Goal: Task Accomplishment & Management: Complete application form

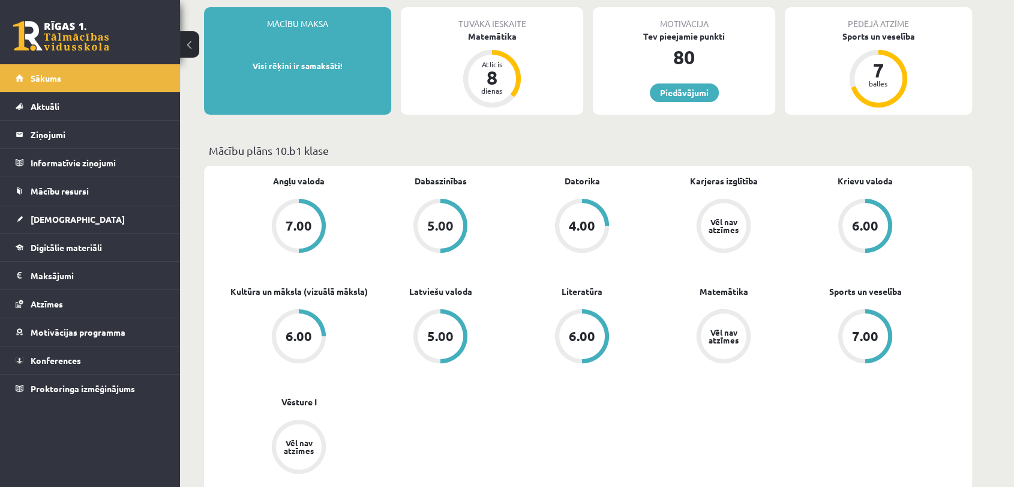
scroll to position [133, 0]
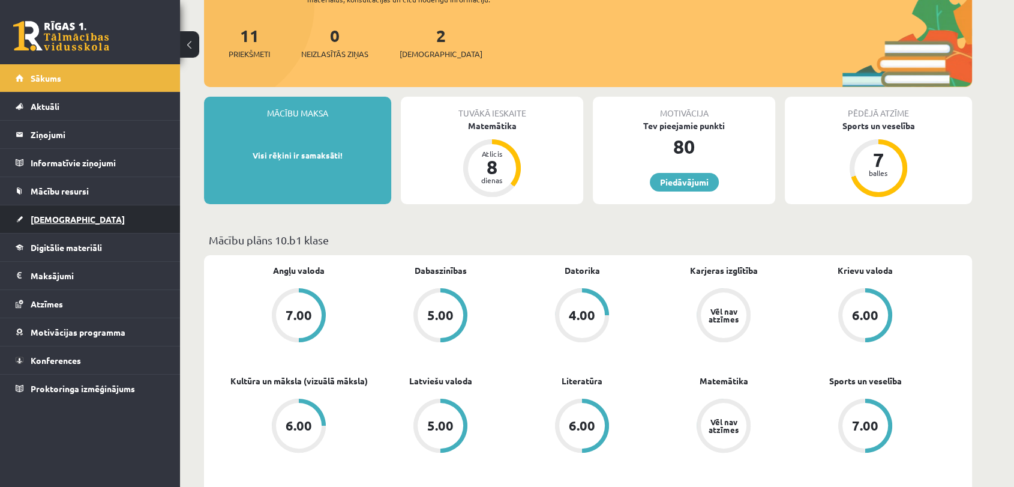
click at [60, 227] on link "[DEMOGRAPHIC_DATA]" at bounding box center [90, 219] width 149 height 28
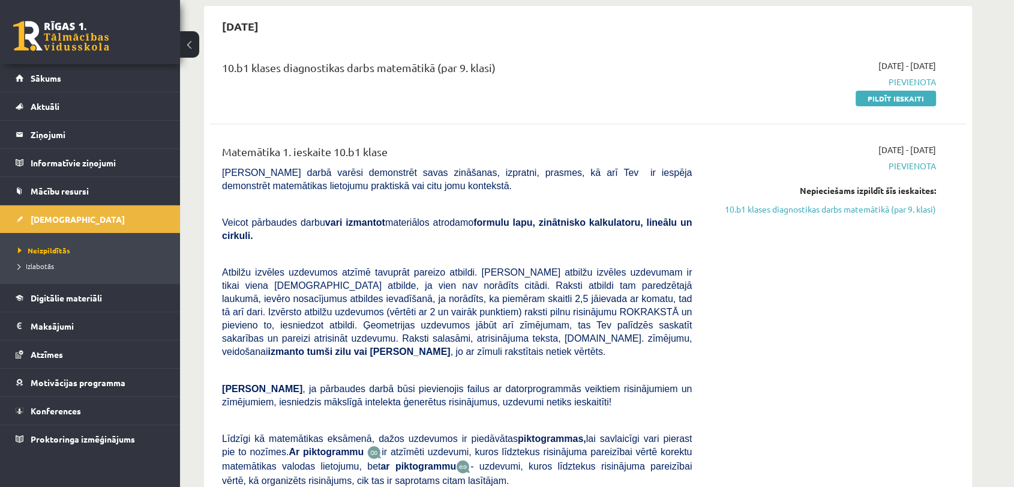
scroll to position [133, 0]
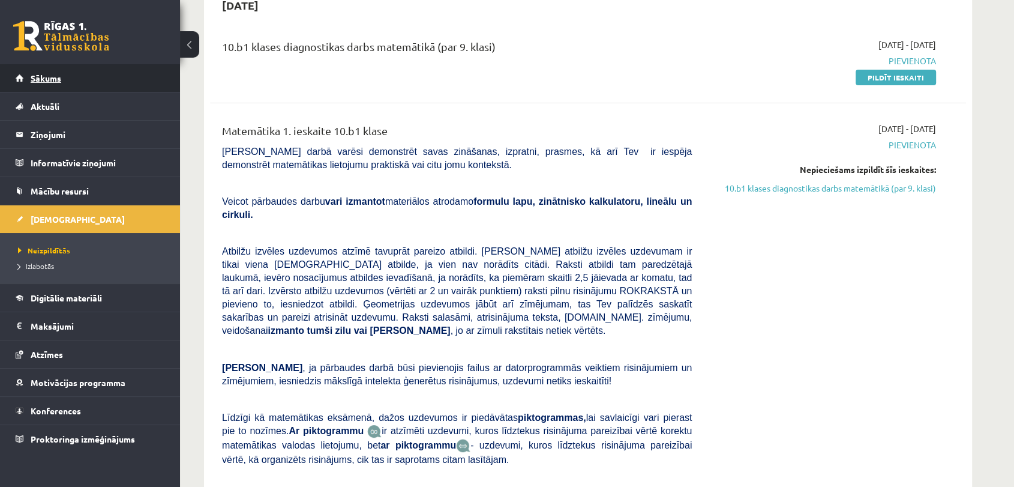
click at [37, 79] on span "Sākums" at bounding box center [46, 78] width 31 height 11
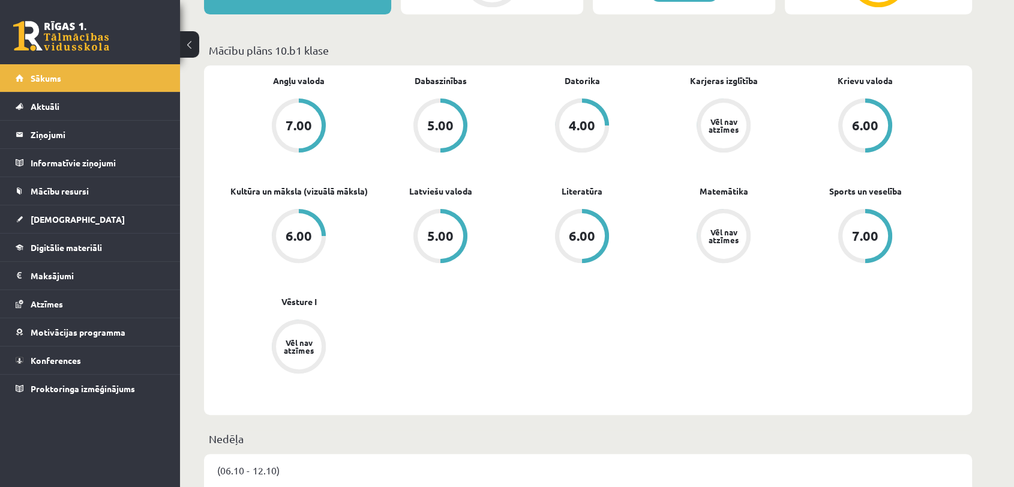
scroll to position [333, 0]
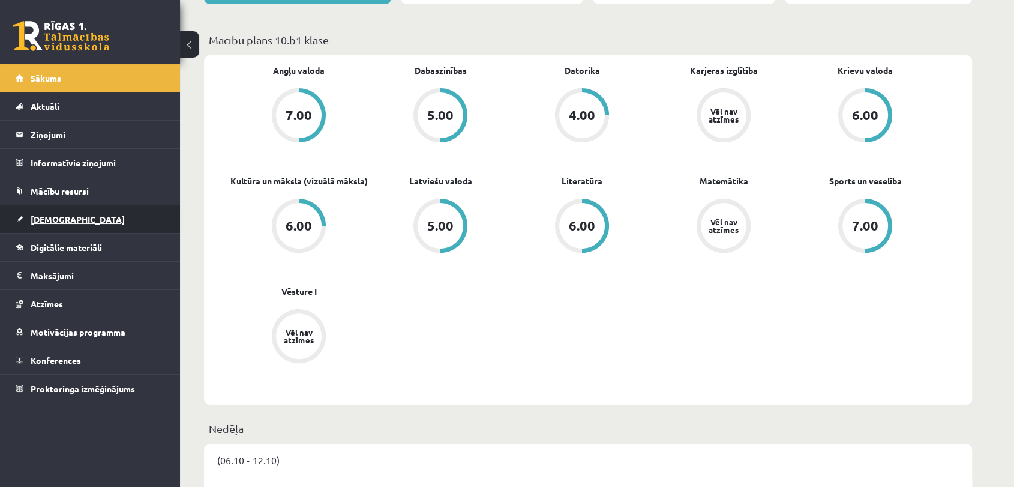
click at [101, 215] on link "[DEMOGRAPHIC_DATA]" at bounding box center [90, 219] width 149 height 28
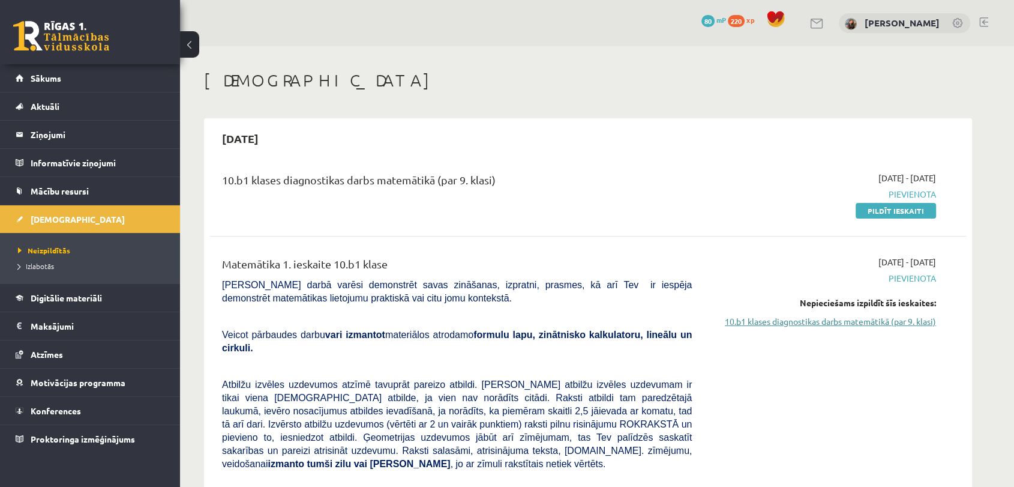
click at [897, 323] on link "10.b1 klases diagnostikas darbs matemātikā (par 9. klasi)" at bounding box center [823, 321] width 226 height 13
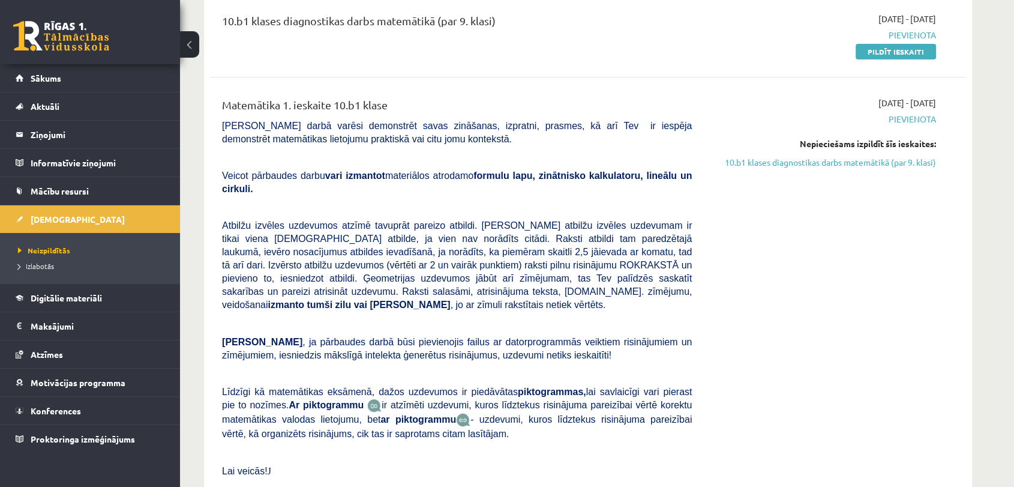
scroll to position [26, 0]
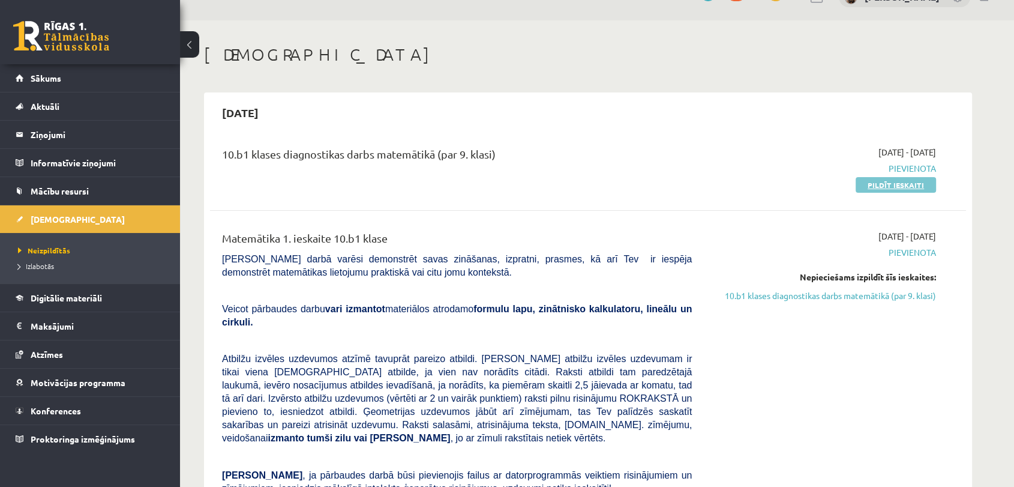
click at [879, 188] on link "Pildīt ieskaiti" at bounding box center [896, 185] width 80 height 16
click at [64, 413] on span "Konferences" at bounding box center [56, 410] width 50 height 11
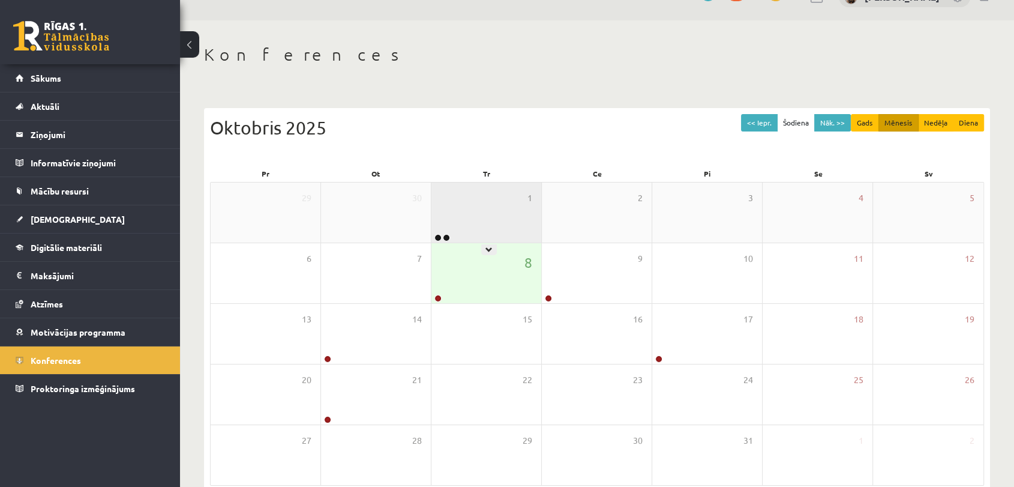
click at [456, 227] on div "1" at bounding box center [486, 212] width 110 height 60
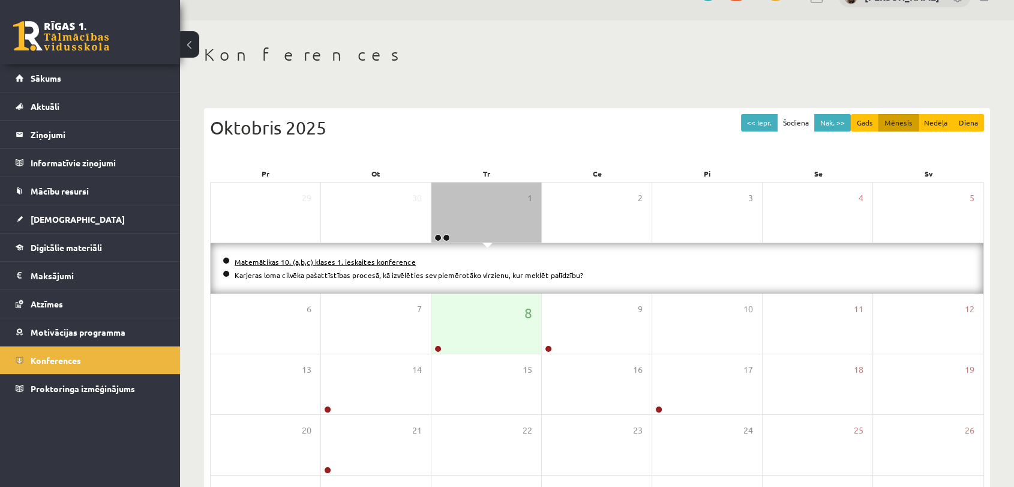
click at [370, 260] on link "Matemātikas 10. (a,b,c) klases 1. ieskaites konference" at bounding box center [325, 262] width 181 height 10
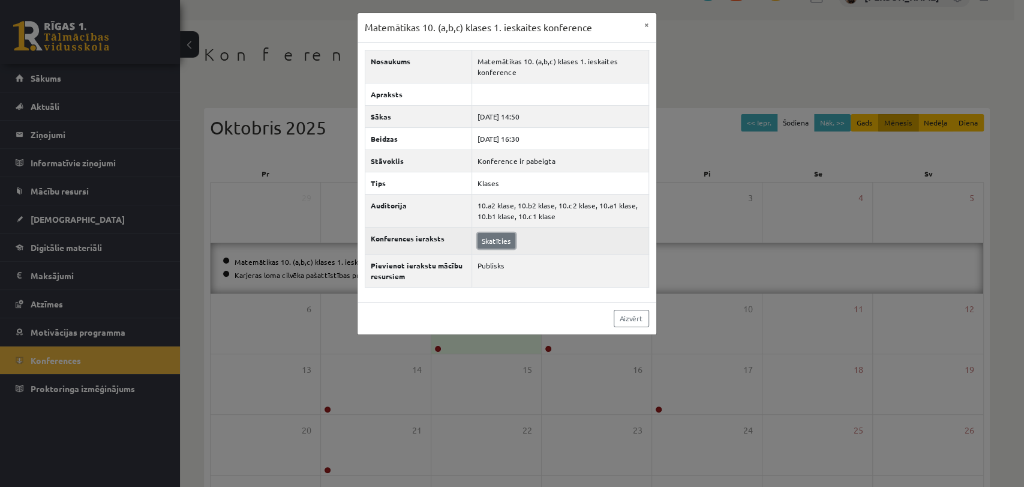
click at [496, 241] on link "Skatīties" at bounding box center [497, 241] width 38 height 16
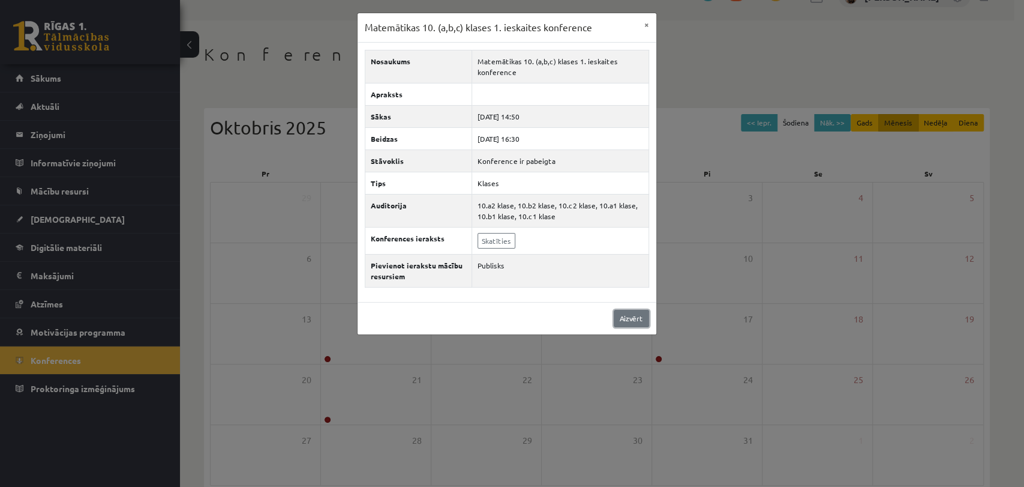
click at [643, 317] on link "Aizvērt" at bounding box center [631, 318] width 35 height 17
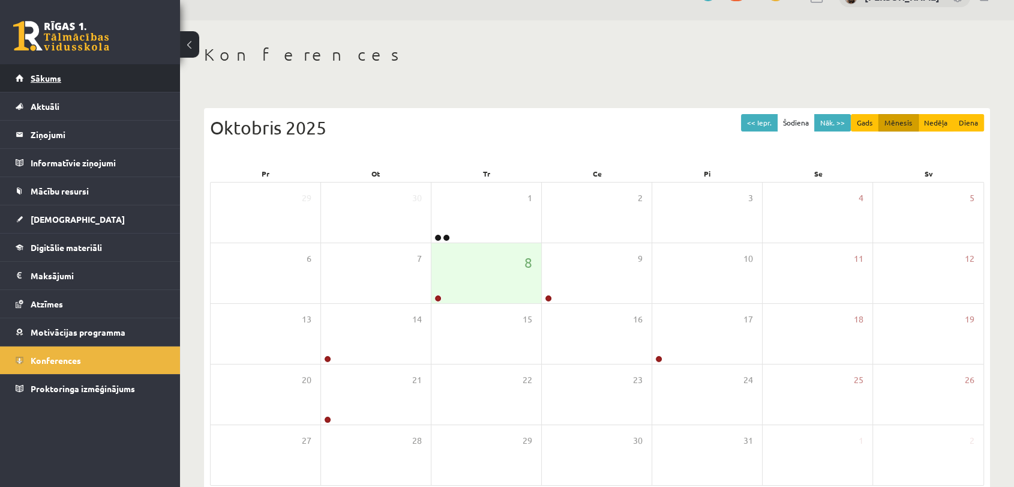
click at [43, 82] on span "Sākums" at bounding box center [46, 78] width 31 height 11
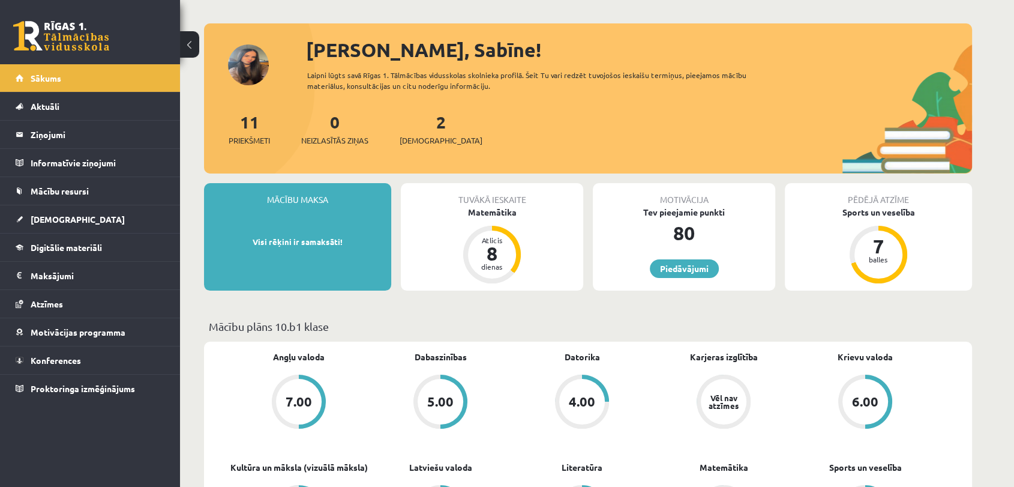
scroll to position [133, 0]
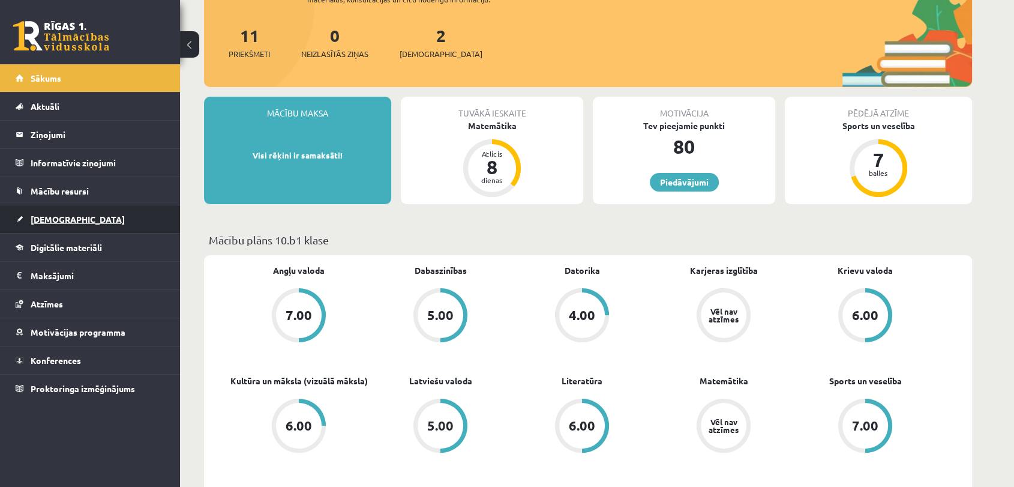
click at [70, 216] on link "[DEMOGRAPHIC_DATA]" at bounding box center [90, 219] width 149 height 28
